Goal: Task Accomplishment & Management: Complete application form

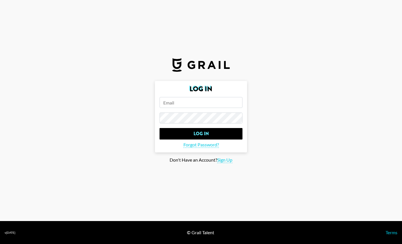
click at [206, 101] on input "email" at bounding box center [200, 102] width 83 height 11
click at [173, 104] on input "email" at bounding box center [200, 102] width 83 height 11
type input "[PERSON_NAME][EMAIL_ADDRESS][PERSON_NAME][PERSON_NAME][DOMAIN_NAME]"
click at [159, 128] on input "Log In" at bounding box center [200, 134] width 83 height 12
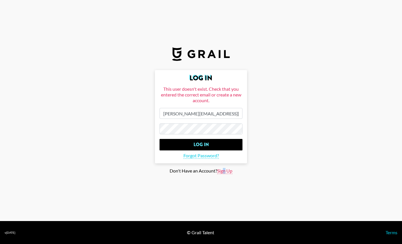
click at [225, 169] on span "Sign Up" at bounding box center [224, 171] width 15 height 6
type input "Sign Up"
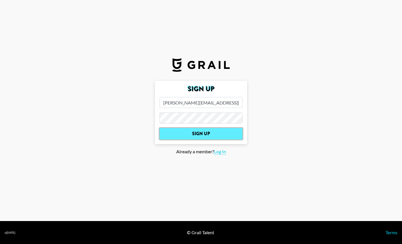
click at [201, 136] on input "Sign Up" at bounding box center [200, 134] width 83 height 12
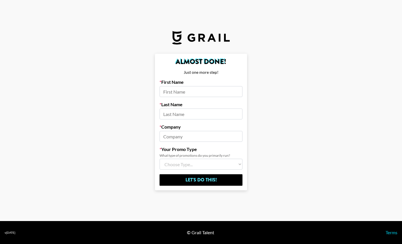
click at [192, 93] on input at bounding box center [200, 91] width 83 height 11
click at [200, 91] on input at bounding box center [200, 91] width 83 height 11
click at [192, 95] on input "Areil" at bounding box center [200, 91] width 83 height 11
type input "[PERSON_NAME]"
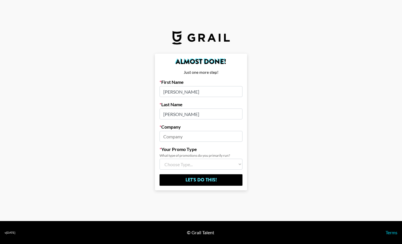
click at [204, 162] on select "Choose Type... Song Promos Brand Promos Both (I work at an Agency)" at bounding box center [200, 164] width 83 height 11
select select "Multi"
click at [195, 135] on input at bounding box center [200, 136] width 83 height 11
type input "F"
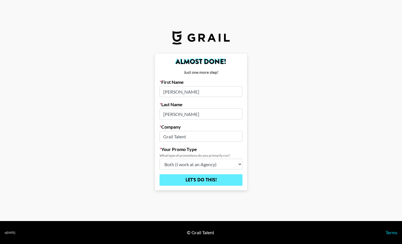
type input "Grail Talent"
click at [213, 181] on input "Let's Do This!" at bounding box center [200, 181] width 83 height 12
select select "Song"
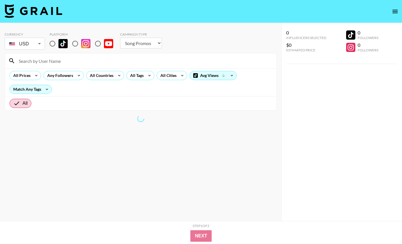
click at [75, 45] on input "radio" at bounding box center [75, 44] width 12 height 12
radio input "true"
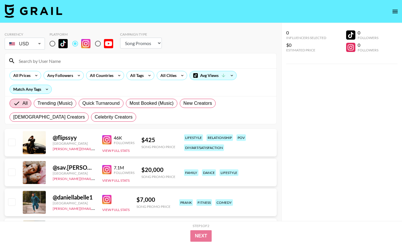
click at [56, 42] on input "radio" at bounding box center [52, 44] width 12 height 12
radio input "true"
